Goal: Task Accomplishment & Management: Manage account settings

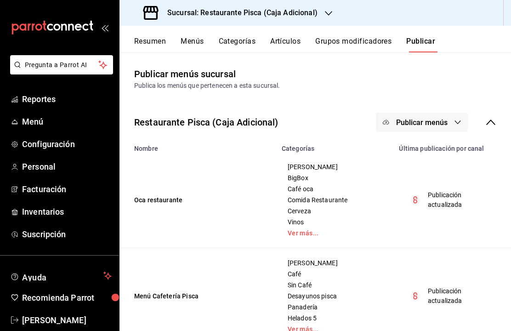
click at [378, 31] on div "Resumen Menús Categorías Artículos Grupos modificadores Publicar" at bounding box center [315, 39] width 392 height 27
click at [364, 48] on button "Grupos modificadores" at bounding box center [353, 45] width 76 height 16
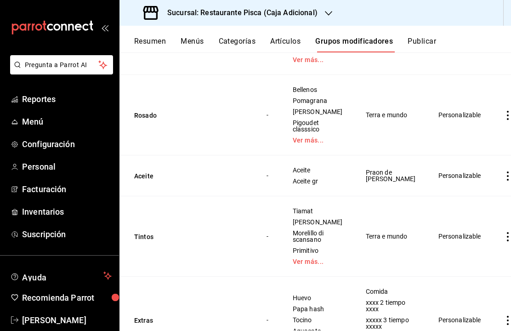
scroll to position [2067, 0]
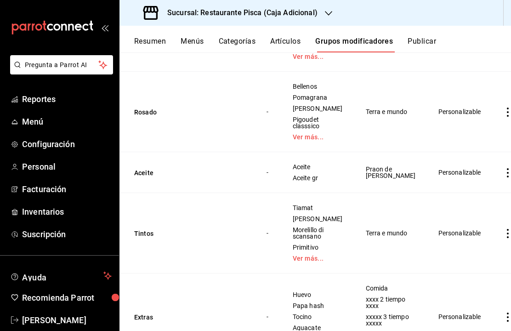
click at [503, 36] on icon "actions" at bounding box center [507, 31] width 9 height 9
click at [465, 156] on span "Editar" at bounding box center [464, 156] width 24 height 10
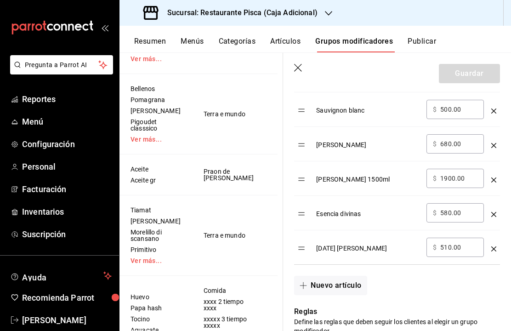
scroll to position [530, 0]
click at [352, 284] on button "Nuevo artículo" at bounding box center [330, 284] width 73 height 19
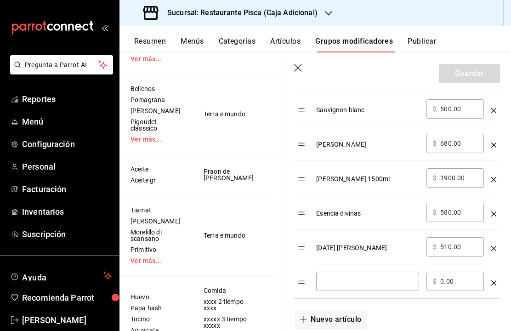
click at [386, 280] on input "optionsTable" at bounding box center [368, 281] width 90 height 9
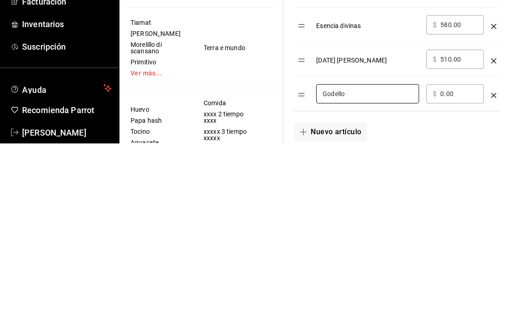
type input "Godello"
click at [455, 277] on input "0.00" at bounding box center [458, 281] width 37 height 9
type input "0.00"
type input "900.00"
click at [415, 299] on div "Nuevo artículo" at bounding box center [391, 314] width 217 height 30
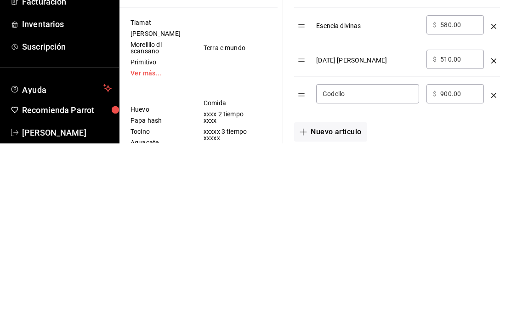
scroll to position [32, 0]
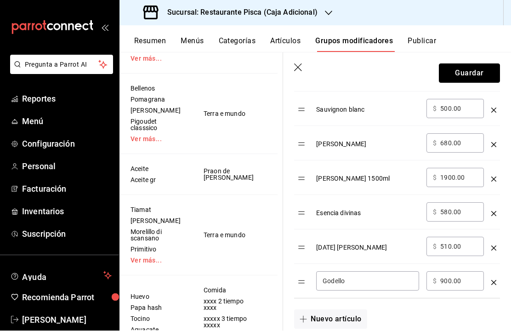
click at [466, 77] on button "Guardar" at bounding box center [469, 73] width 61 height 19
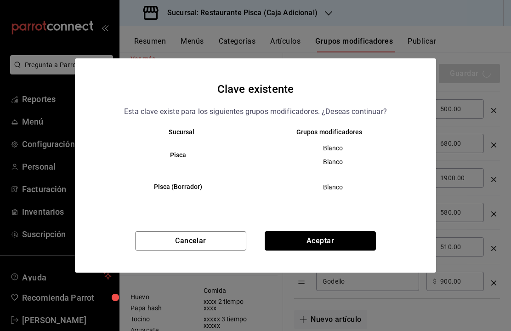
click at [336, 248] on button "Aceptar" at bounding box center [320, 240] width 111 height 19
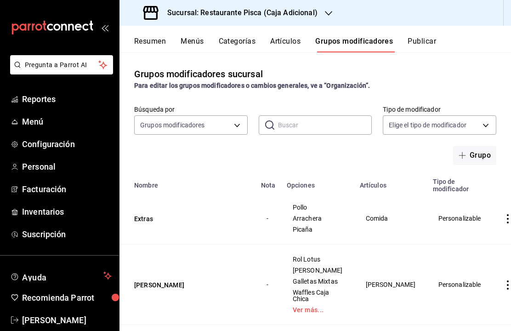
click at [432, 39] on button "Publicar" at bounding box center [422, 45] width 28 height 16
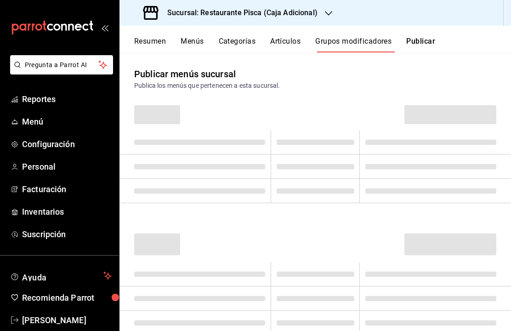
click at [423, 44] on button "Publicar" at bounding box center [420, 45] width 29 height 16
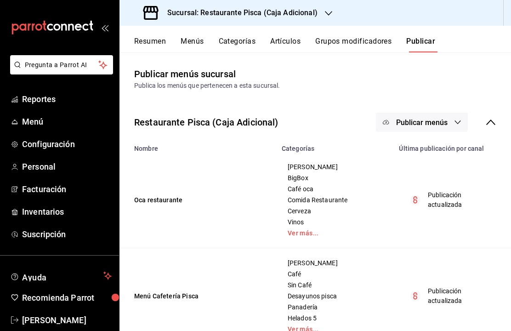
click at [432, 126] on span "Publicar menús" at bounding box center [421, 122] width 51 height 9
click at [440, 147] on li "Punto de venta" at bounding box center [422, 152] width 85 height 26
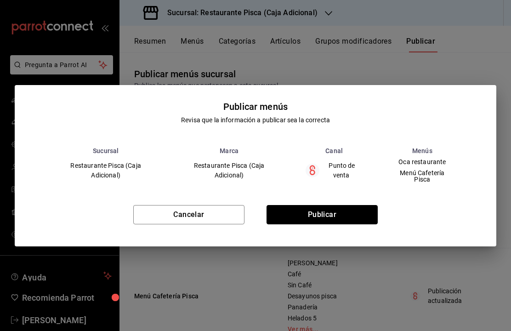
click at [333, 218] on button "Publicar" at bounding box center [322, 214] width 111 height 19
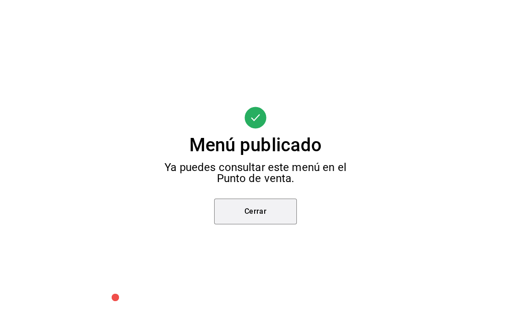
click at [269, 223] on button "Cerrar" at bounding box center [255, 212] width 83 height 26
